Goal: Check status: Check status

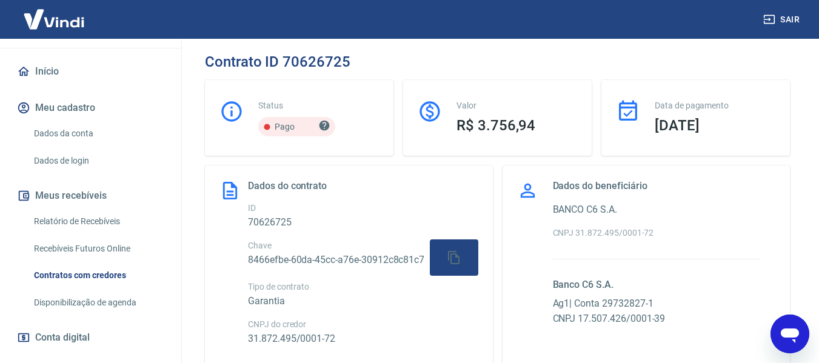
click at [111, 273] on link "Contratos com credores" at bounding box center [98, 275] width 138 height 25
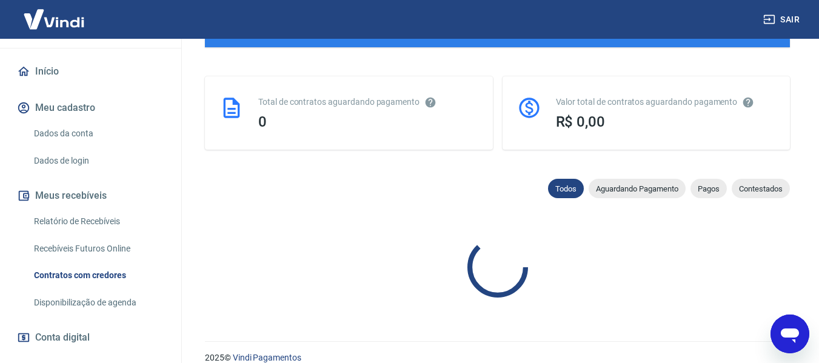
scroll to position [294, 0]
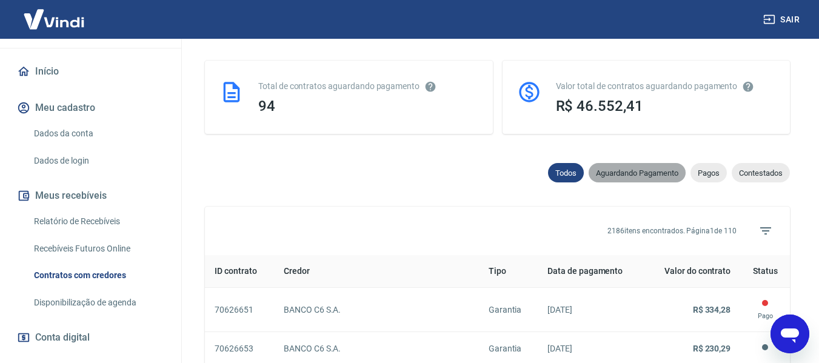
click at [617, 173] on span "Aguardando Pagamento" at bounding box center [637, 173] width 97 height 9
select select "waiting_payment"
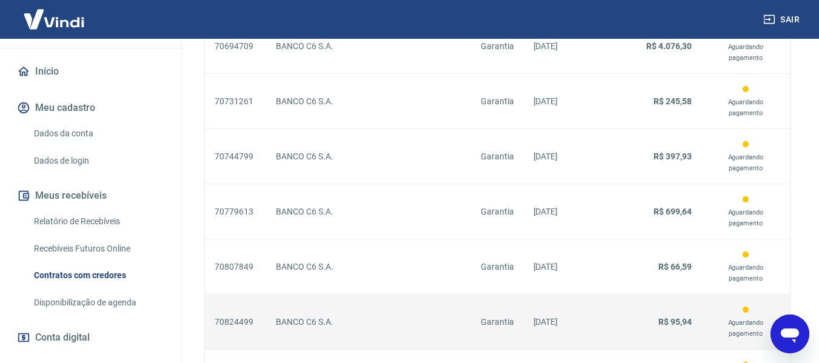
scroll to position [597, 0]
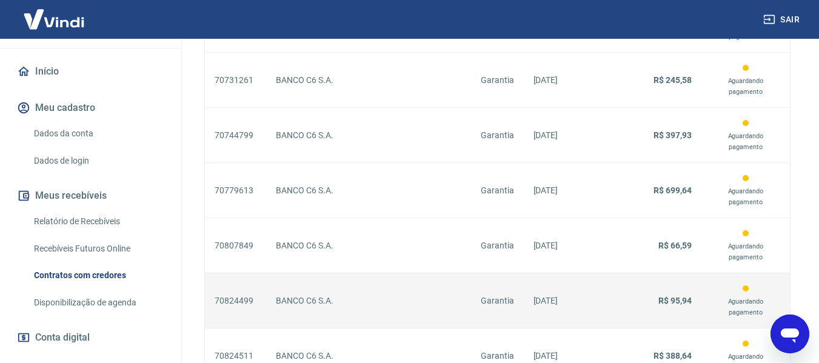
click at [651, 295] on p "R$ 95,94" at bounding box center [658, 301] width 65 height 13
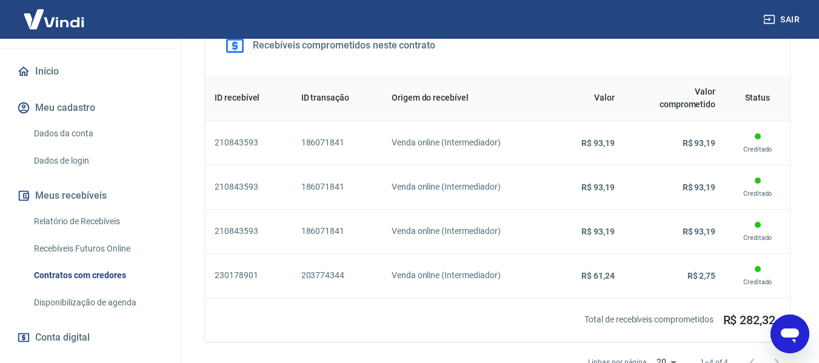
scroll to position [364, 0]
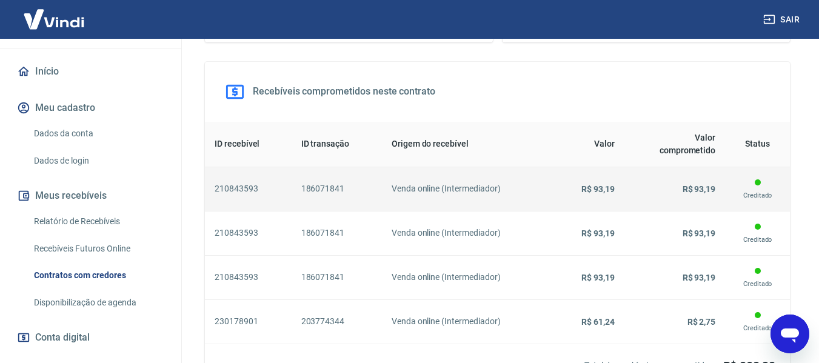
click at [485, 195] on h6 "Venda online (Intermediador)" at bounding box center [468, 189] width 153 height 13
